Goal: Use online tool/utility: Utilize a website feature to perform a specific function

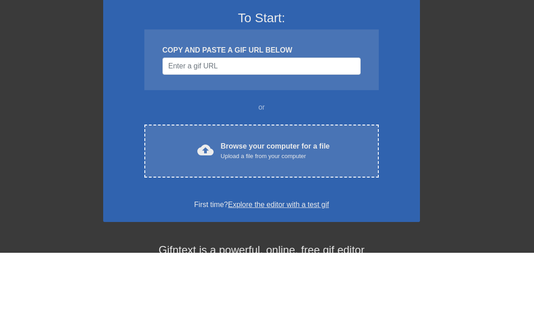
click at [188, 128] on input "Username" at bounding box center [261, 136] width 198 height 17
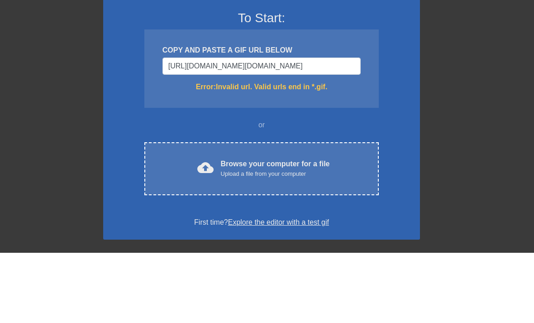
type input "[URL][DOMAIN_NAME][DOMAIN_NAME]"
click at [462, 106] on div "November: Investigating new gif presets! To Start: COPY AND PASTE A GIF URL BEL…" at bounding box center [267, 266] width 534 height 461
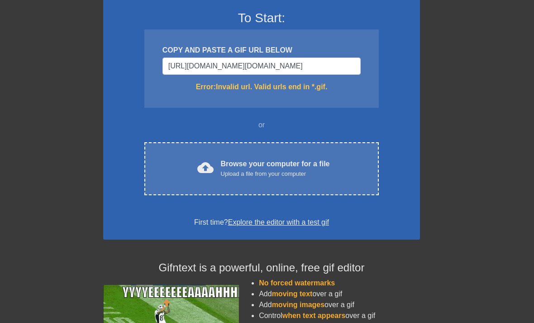
click at [336, 170] on div "cloud_upload Browse your computer for a file Upload a file from your computer" at bounding box center [261, 168] width 196 height 20
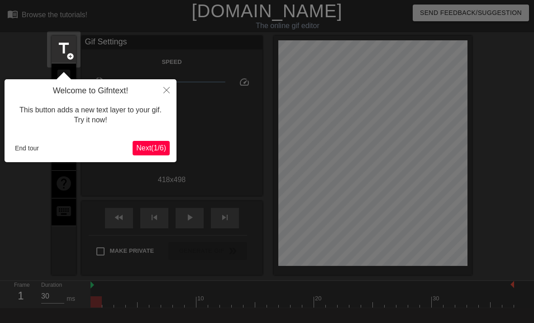
scroll to position [22, 0]
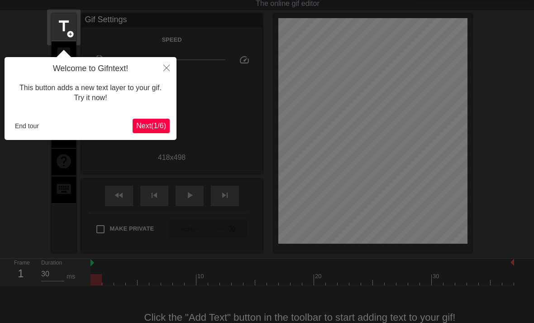
click at [160, 74] on button "Close" at bounding box center [167, 67] width 20 height 21
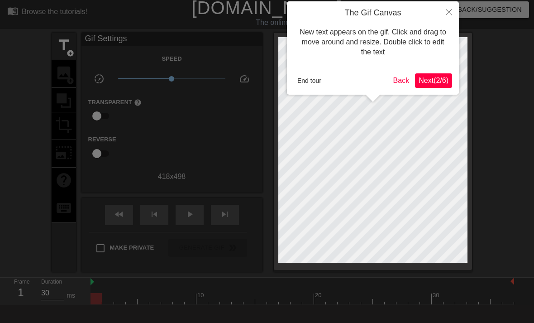
click at [442, 17] on button "Close" at bounding box center [449, 11] width 20 height 21
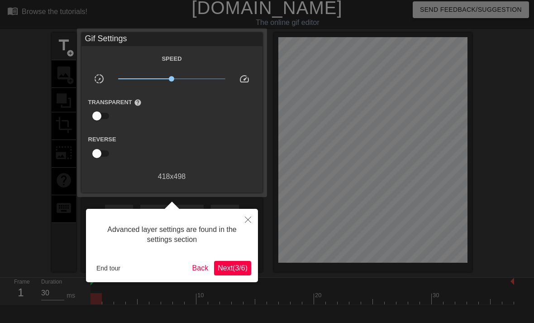
scroll to position [22, 0]
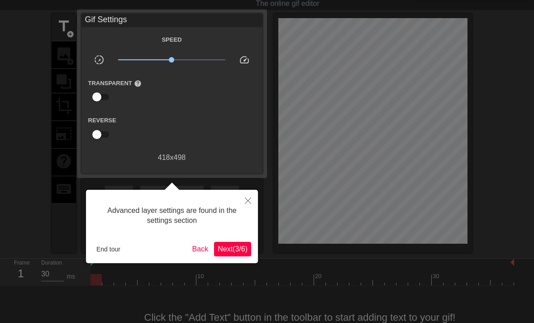
click at [241, 209] on button "Close" at bounding box center [248, 200] width 20 height 21
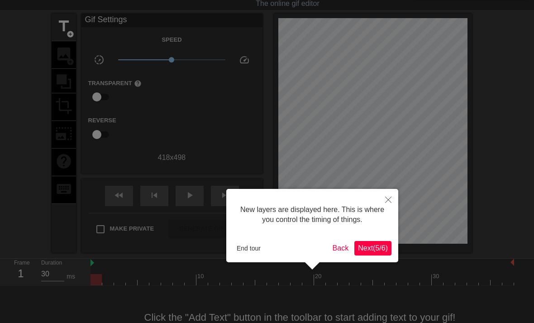
scroll to position [8, 0]
click at [246, 200] on div "New layers are displayed here. This is where you control the timing of things." at bounding box center [312, 214] width 158 height 38
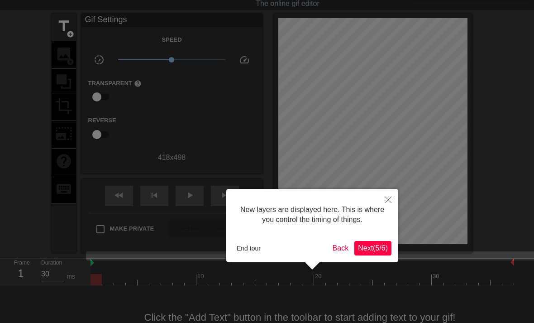
click at [386, 209] on button "Close" at bounding box center [388, 199] width 20 height 21
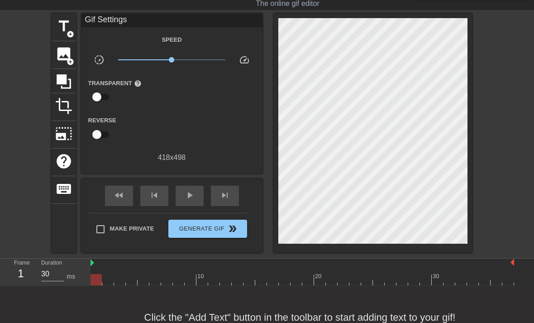
click at [64, 61] on span "image" at bounding box center [63, 53] width 17 height 17
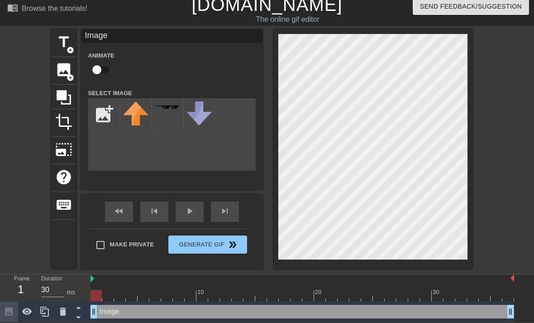
scroll to position [7, 0]
click at [106, 114] on input "file" at bounding box center [104, 114] width 31 height 31
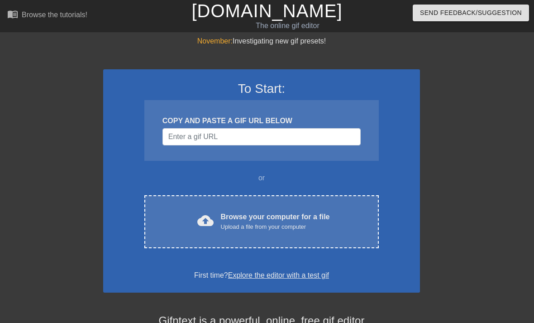
click at [214, 211] on div "cloud_upload Browse your computer for a file Upload a file from your computer" at bounding box center [261, 221] width 196 height 20
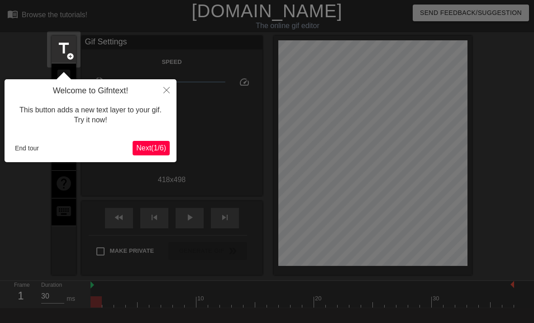
scroll to position [22, 0]
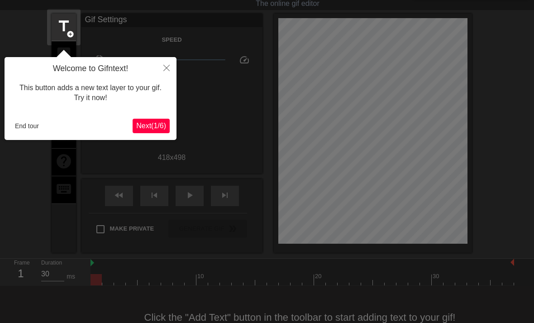
click at [141, 126] on span "Next ( 1 / 6 )" at bounding box center [151, 126] width 30 height 8
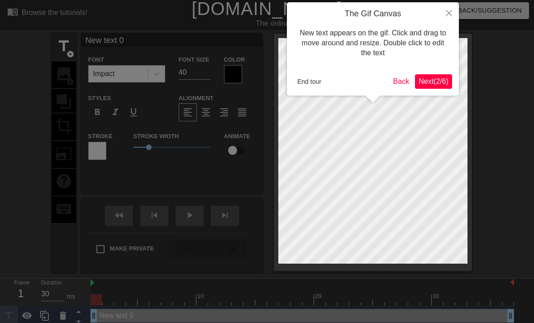
scroll to position [0, 0]
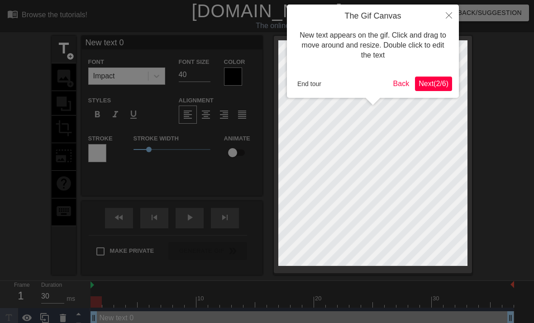
click at [448, 24] on button "Close" at bounding box center [449, 15] width 20 height 21
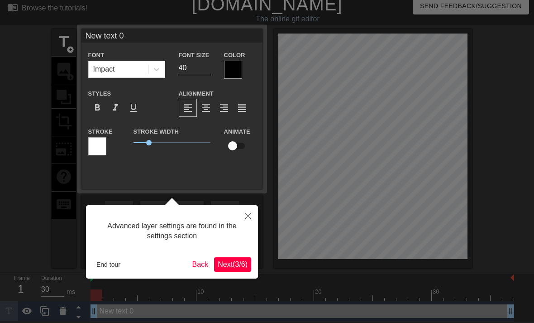
click at [110, 264] on button "End tour" at bounding box center [108, 264] width 31 height 14
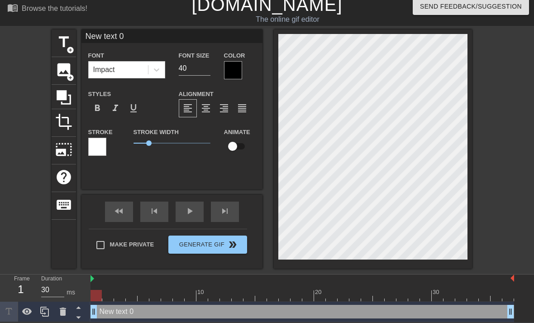
click at [57, 71] on span "image" at bounding box center [63, 69] width 17 height 17
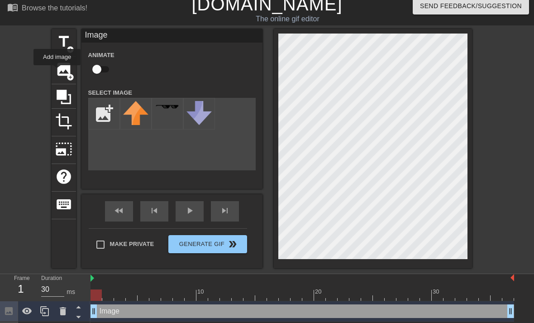
click at [107, 117] on input "file" at bounding box center [104, 113] width 31 height 31
type input "C:\fakepath\IMG_7715.jpeg"
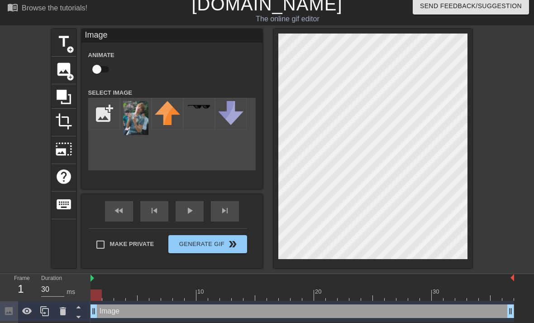
click at [140, 112] on img at bounding box center [135, 118] width 25 height 34
click at [500, 114] on div "title add_circle image add_circle crop photo_size_select_large help keyboard Im…" at bounding box center [267, 148] width 534 height 239
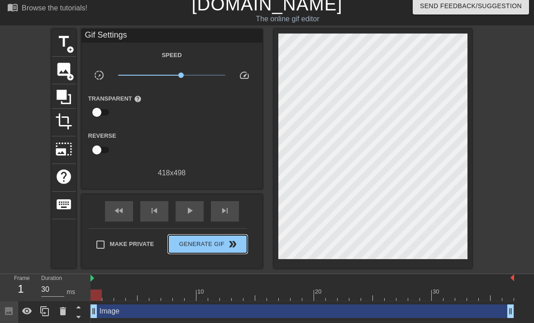
click at [180, 249] on button "Generate Gif double_arrow" at bounding box center [207, 244] width 78 height 18
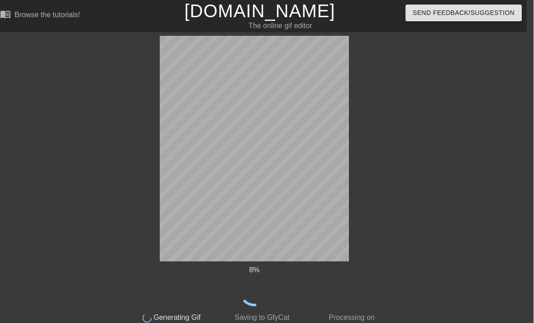
scroll to position [14, 0]
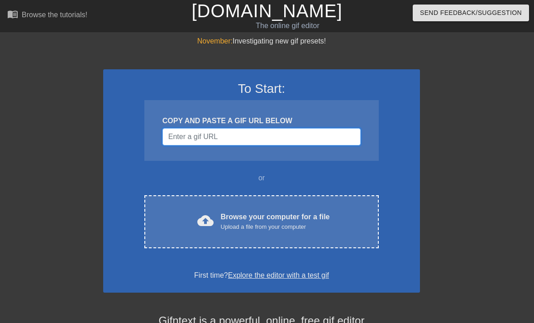
click at [184, 143] on input "Username" at bounding box center [261, 136] width 198 height 17
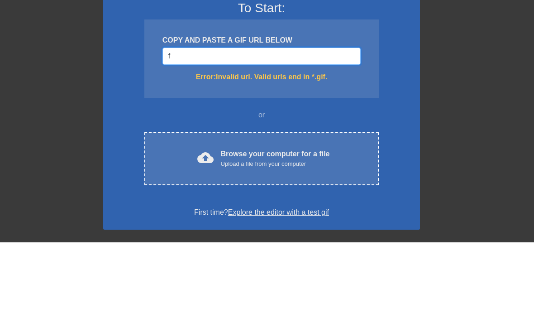
type input "f"
click at [175, 213] on div "cloud_upload Browse your computer for a file Upload a file from your computer C…" at bounding box center [261, 239] width 234 height 53
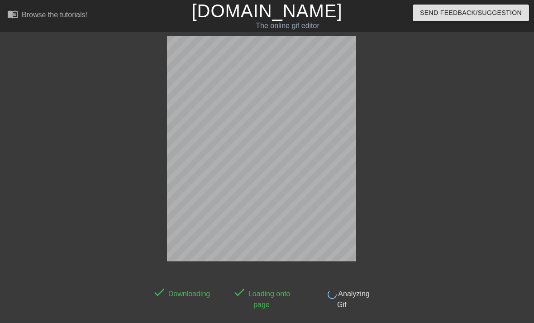
scroll to position [22, 0]
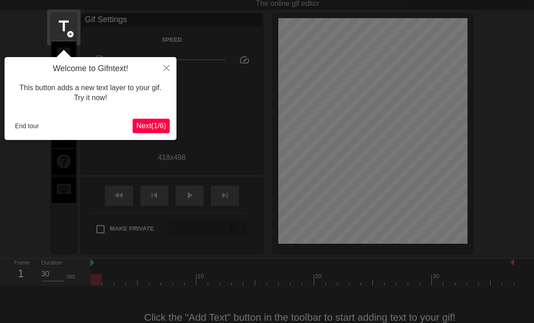
click at [33, 127] on button "End tour" at bounding box center [26, 126] width 31 height 14
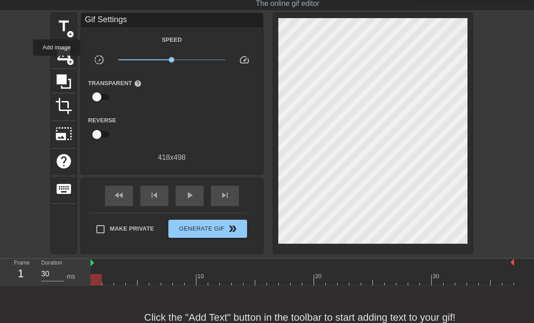
click at [57, 62] on div "image add_circle" at bounding box center [64, 55] width 24 height 28
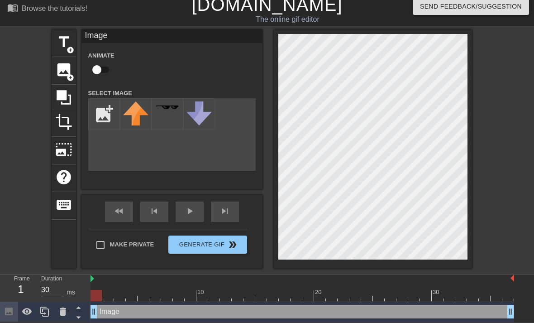
click at [106, 114] on input "file" at bounding box center [104, 114] width 31 height 31
type input "C:\fakepath\IMG_7715.jpeg"
click at [136, 114] on div at bounding box center [136, 114] width 32 height 32
click at [138, 119] on img at bounding box center [135, 118] width 25 height 34
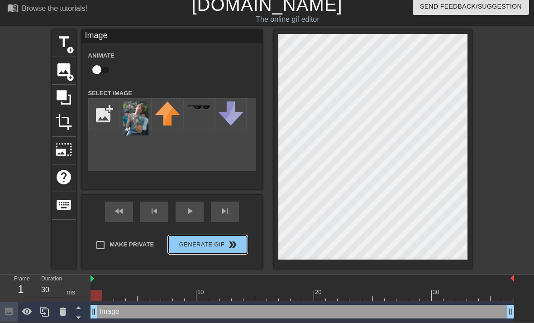
click at [199, 239] on span "Generate Gif double_arrow" at bounding box center [207, 244] width 71 height 11
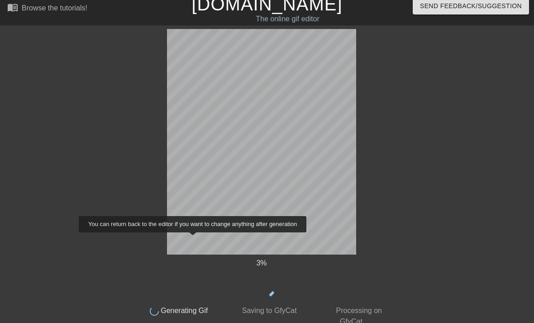
scroll to position [0, 0]
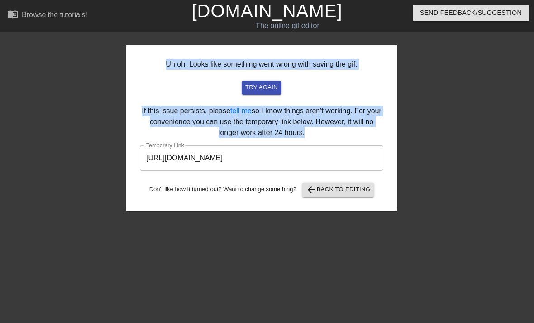
click at [237, 215] on html "menu_book Browse the tutorials! [DOMAIN_NAME] The online gif editor Send Feedba…" at bounding box center [267, 107] width 534 height 215
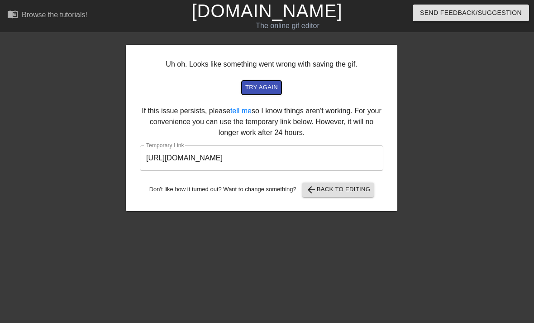
click at [249, 93] on button "try again" at bounding box center [262, 88] width 40 height 14
click at [349, 166] on input "[URL][DOMAIN_NAME]" at bounding box center [261, 157] width 243 height 25
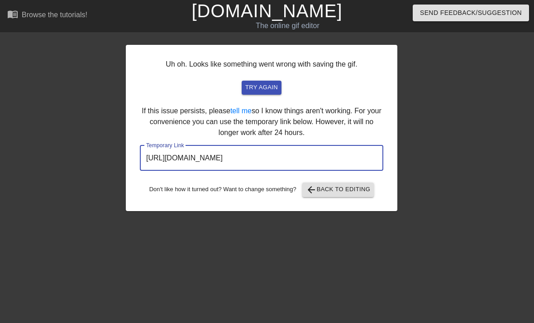
click at [373, 156] on input "[URL][DOMAIN_NAME]" at bounding box center [261, 157] width 243 height 25
click at [346, 154] on input "[URL][DOMAIN_NAME]" at bounding box center [261, 157] width 243 height 25
click at [304, 161] on input "[URL][DOMAIN_NAME]" at bounding box center [261, 157] width 243 height 25
click at [359, 162] on input "[URL][DOMAIN_NAME]" at bounding box center [261, 157] width 243 height 25
click at [452, 140] on div "Uh oh. Looks like something went wrong with saving the gif. try again If this i…" at bounding box center [267, 123] width 534 height 175
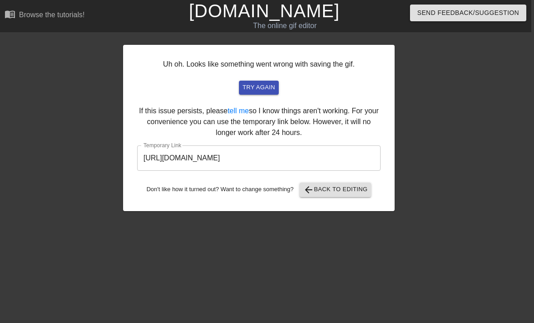
scroll to position [0, 3]
